Goal: Find specific page/section: Find specific page/section

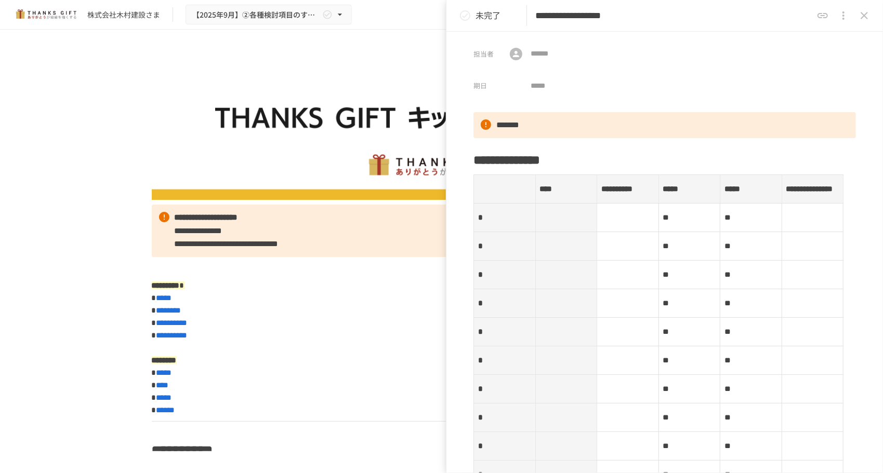
click at [860, 14] on icon "close drawer" at bounding box center [864, 15] width 12 height 12
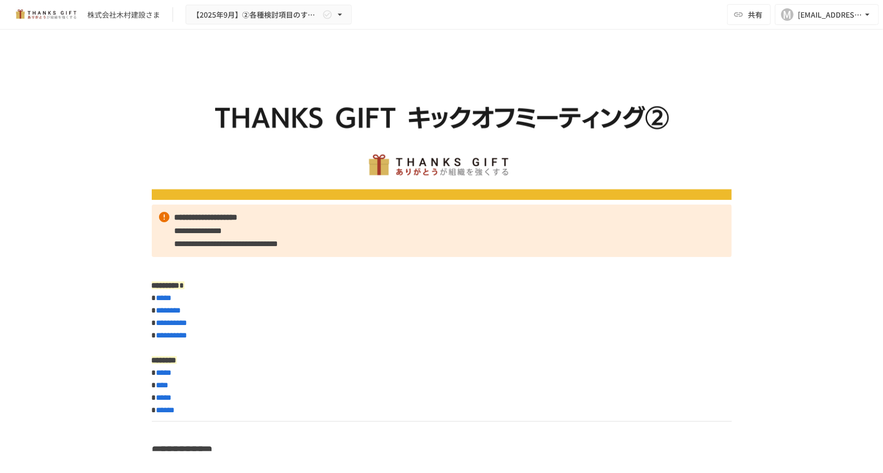
click at [111, 23] on div "株式会社[PERSON_NAME]建設さま 【[DATE]】②各種検討項目のすり合わせ/ THANKS GIFTキックオフMTG" at bounding box center [181, 15] width 339 height 20
click at [112, 15] on div "株式会社木村建設さま" at bounding box center [123, 14] width 73 height 11
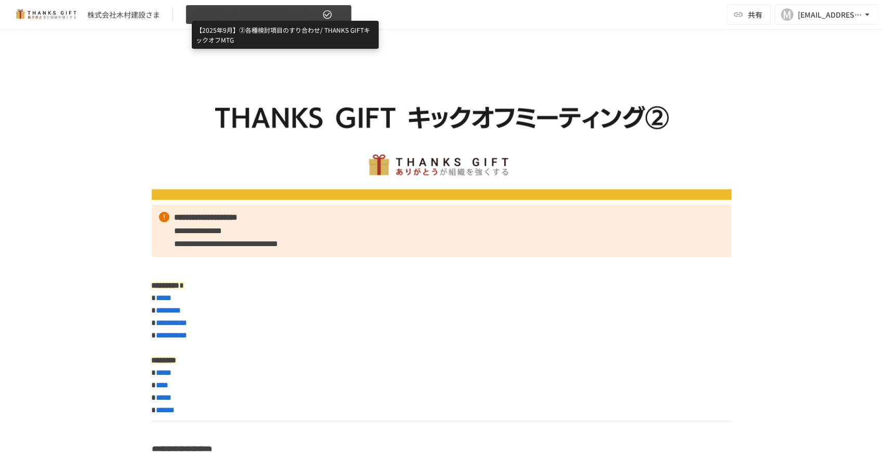
click at [235, 14] on span "【2025年9月】②各種検討項目のすり合わせ/ THANKS GIFTキックオフMTG" at bounding box center [256, 14] width 128 height 13
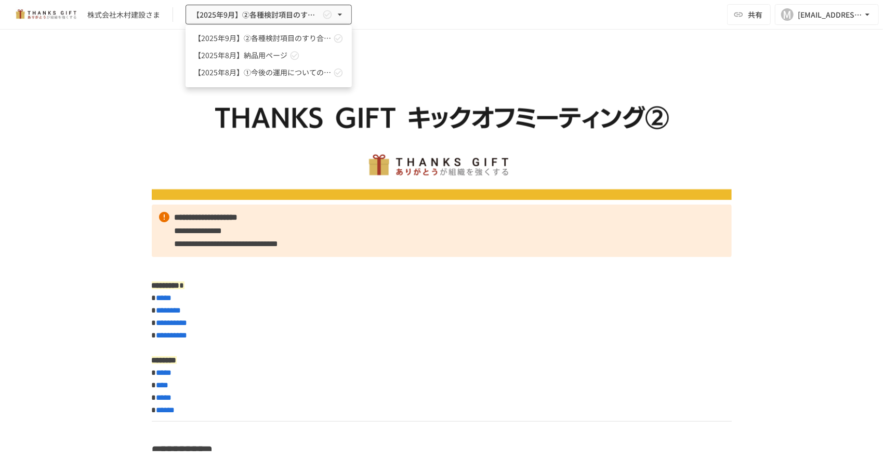
click at [850, 150] on div at bounding box center [441, 236] width 883 height 473
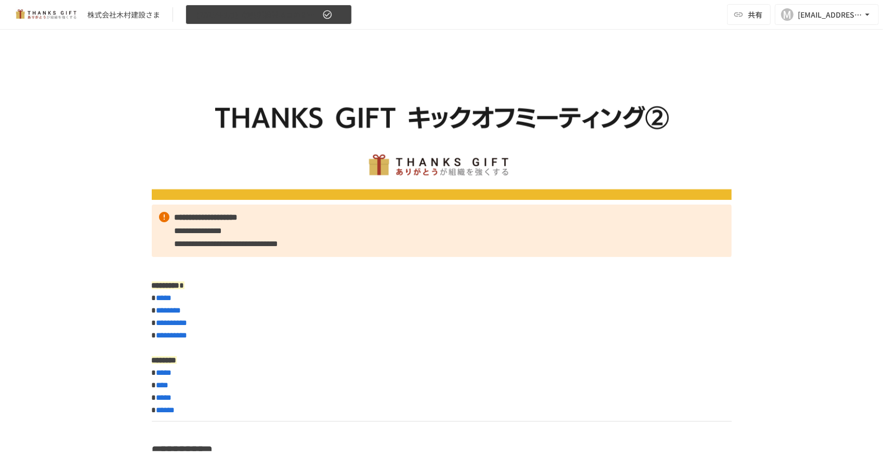
click at [339, 11] on icon "button" at bounding box center [340, 14] width 10 height 10
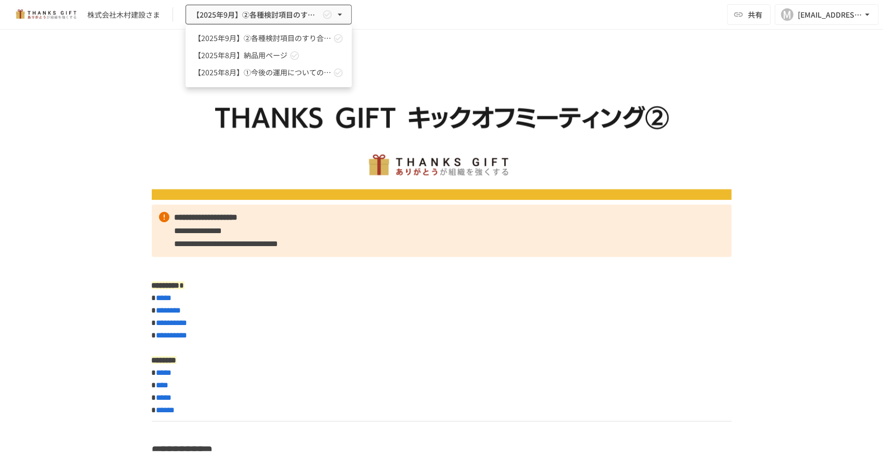
click at [264, 58] on span "【2025年8月】納品用ページ" at bounding box center [241, 55] width 94 height 11
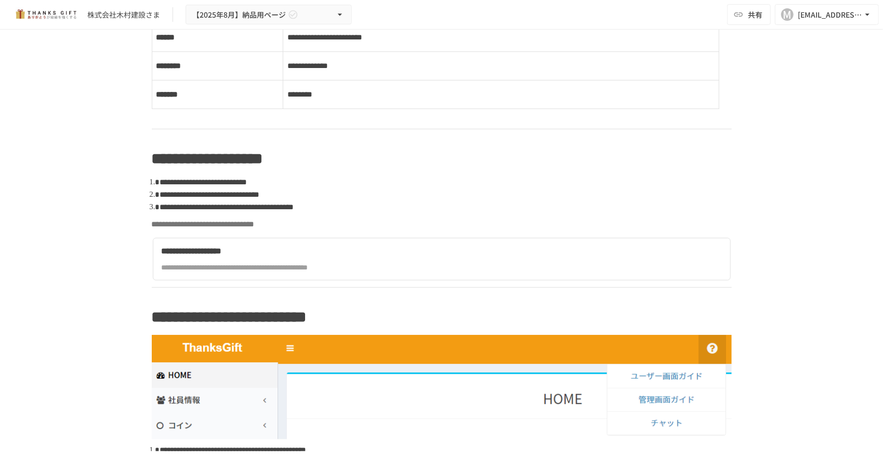
scroll to position [623, 0]
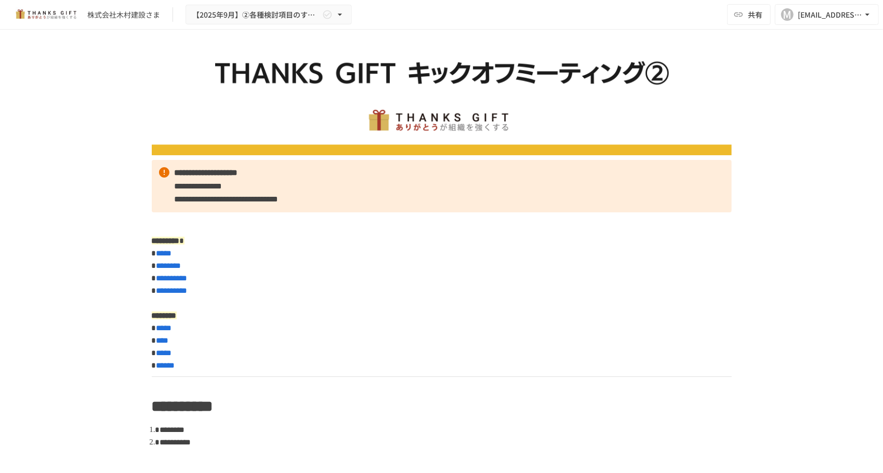
scroll to position [156, 0]
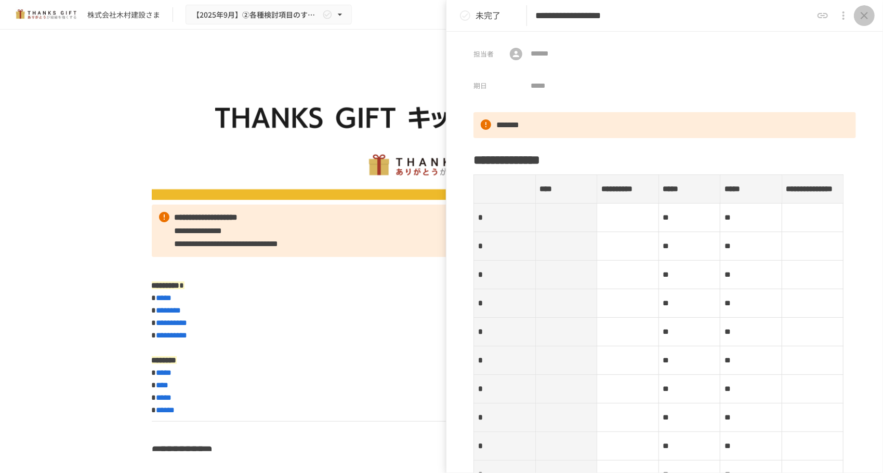
click at [863, 16] on icon "close drawer" at bounding box center [864, 15] width 12 height 12
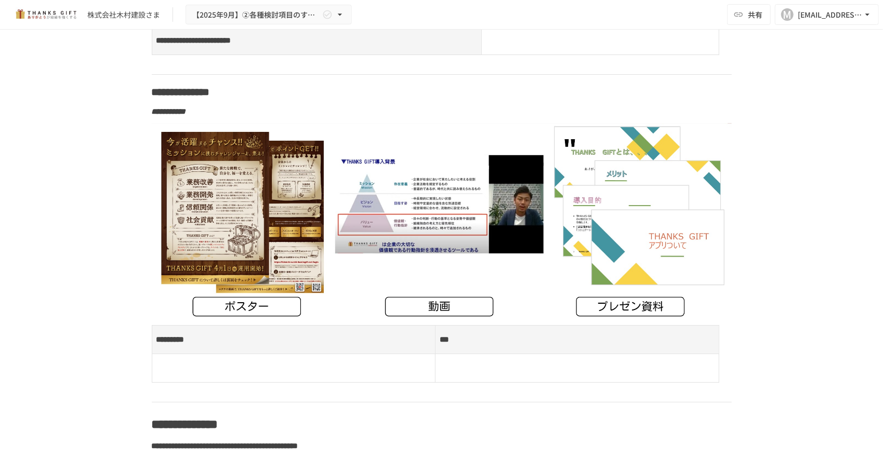
scroll to position [5923, 0]
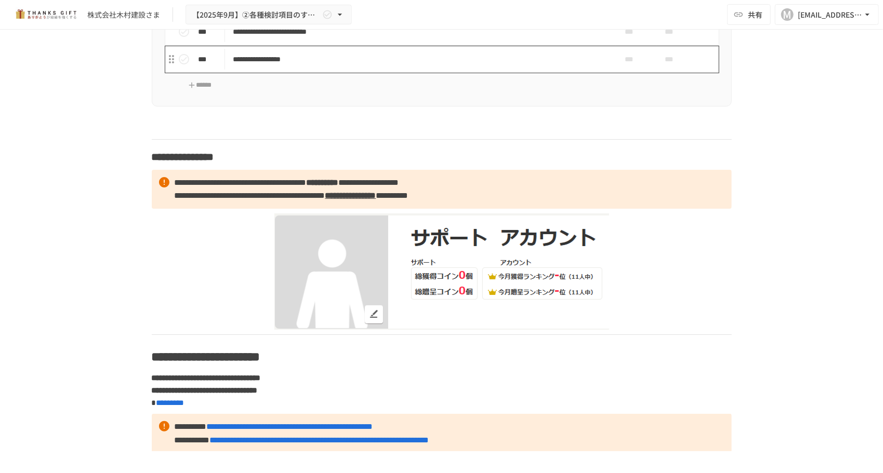
scroll to position [6650, 0]
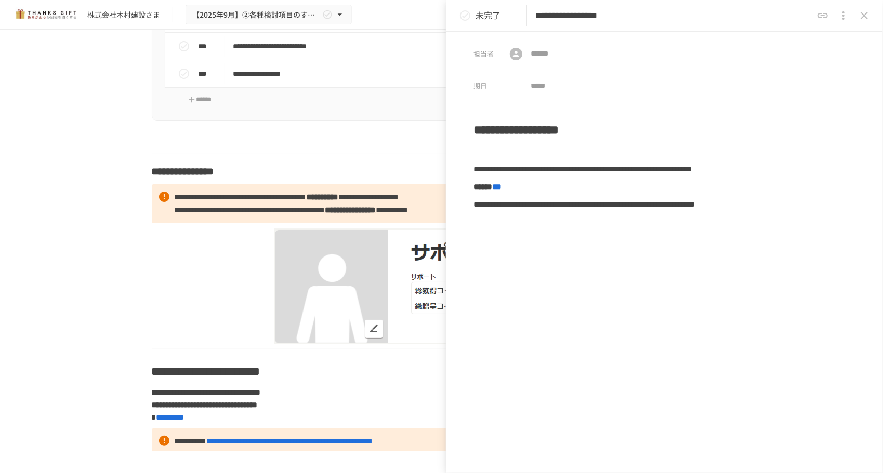
drag, startPoint x: 376, startPoint y: 199, endPoint x: 376, endPoint y: 190, distance: 8.8
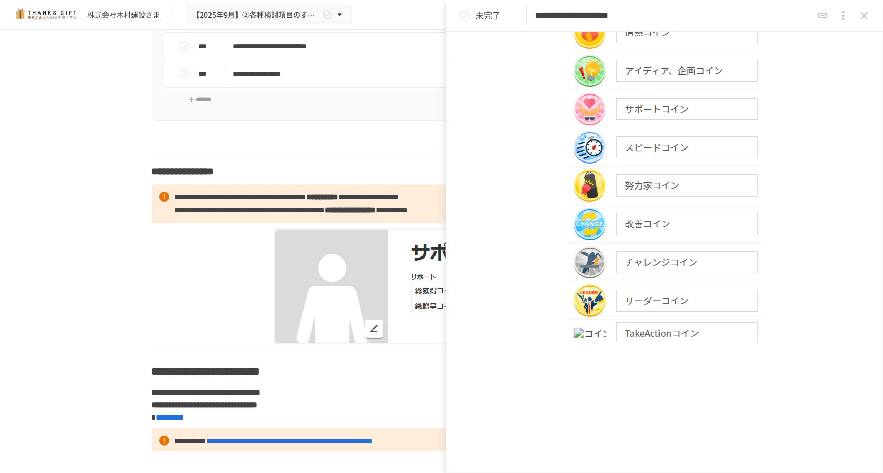
scroll to position [364, 0]
type input "**********"
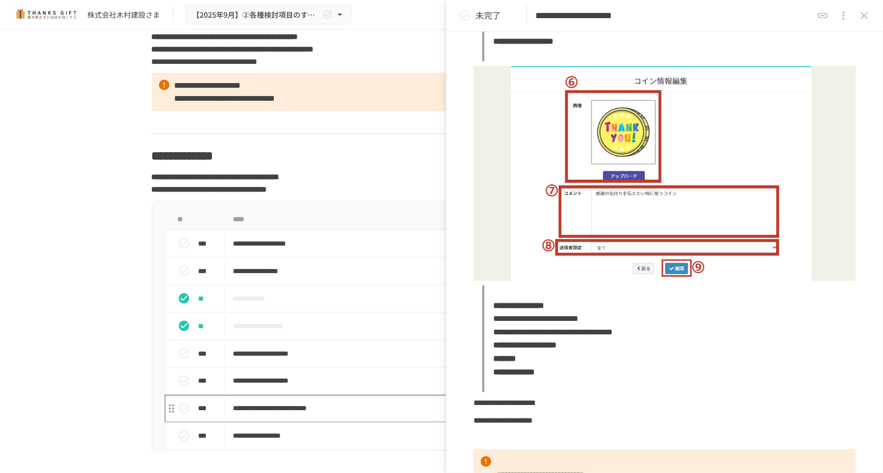
scroll to position [6286, 0]
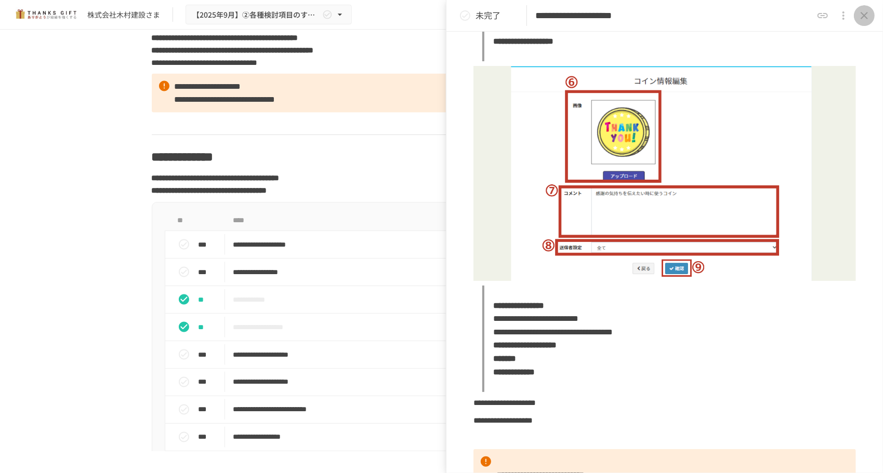
click at [866, 17] on icon "close drawer" at bounding box center [863, 15] width 7 height 7
